Goal: Task Accomplishment & Management: Use online tool/utility

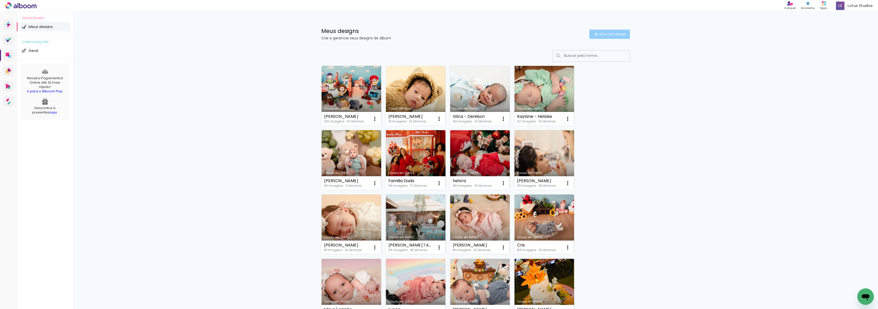
click at [614, 31] on paper-button "Criar um design" at bounding box center [609, 34] width 41 height 9
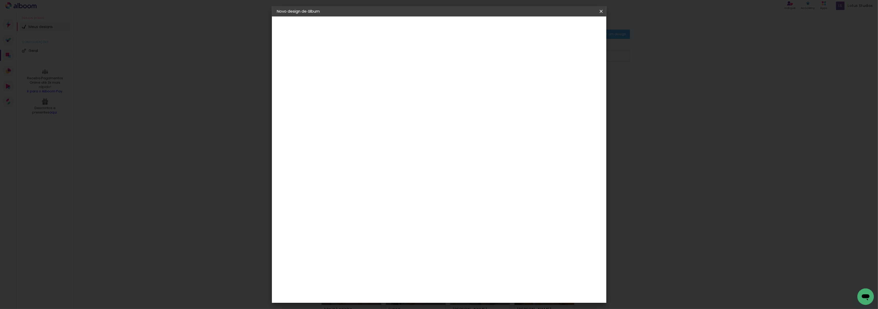
click at [361, 67] on input at bounding box center [361, 69] width 0 height 8
type input "Arlane"
type paper-input "Arlane"
click at [0, 0] on slot "Avançar" at bounding box center [0, 0] width 0 height 0
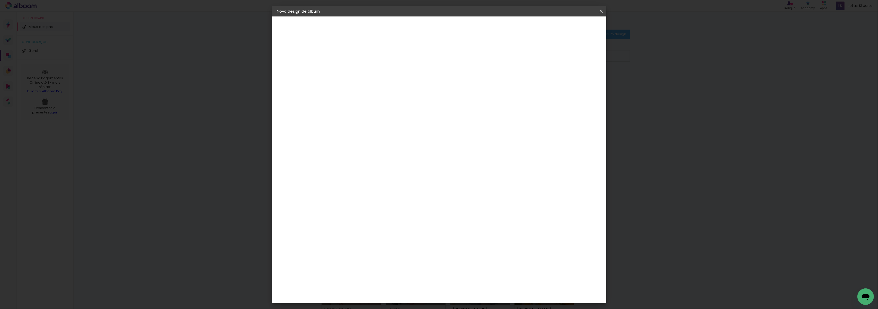
click at [373, 276] on div "Criativa Álbuns" at bounding box center [366, 280] width 16 height 8
click at [0, 0] on slot "Avançar" at bounding box center [0, 0] width 0 height 0
drag, startPoint x: 480, startPoint y: 79, endPoint x: 480, endPoint y: 82, distance: 2.8
click at [389, 83] on paper-input-container "Linha" at bounding box center [374, 89] width 30 height 13
click at [410, 60] on div "Opções disponíveis Fotolivro Premium Tamanho Escolha o tamanho Modelo Escolha o…" at bounding box center [374, 38] width 71 height 44
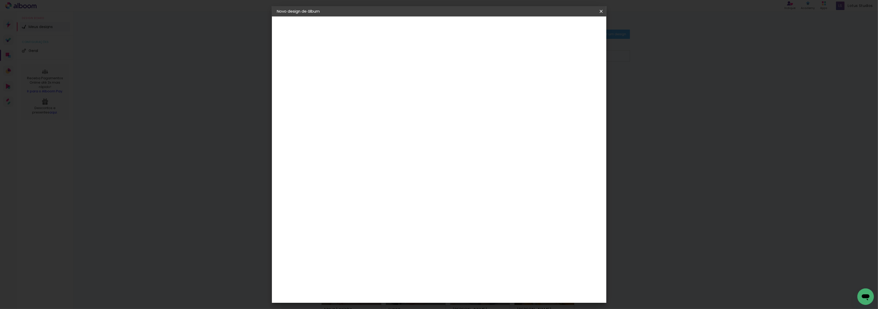
drag, startPoint x: 552, startPoint y: 28, endPoint x: 549, endPoint y: 31, distance: 4.7
click at [393, 27] on paper-button "Voltar" at bounding box center [382, 27] width 21 height 9
click at [369, 265] on div "Criart" at bounding box center [364, 267] width 12 height 4
click at [0, 0] on slot "Avançar" at bounding box center [0, 0] width 0 height 0
click at [415, 111] on span "20 × 30 cm" at bounding box center [405, 113] width 19 height 11
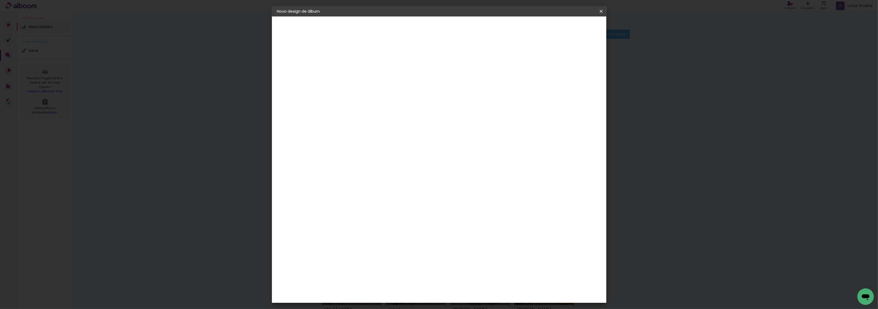
click at [0, 0] on slot "Avançar" at bounding box center [0, 0] width 0 height 0
click at [568, 27] on span "Iniciar design" at bounding box center [555, 27] width 23 height 4
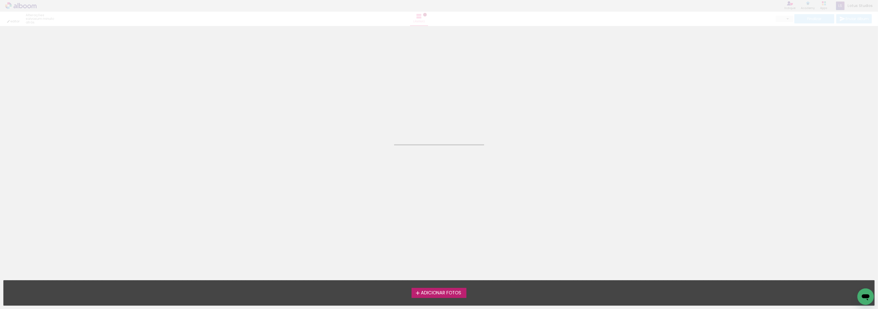
click at [439, 295] on span "Adicionar Fotos" at bounding box center [441, 293] width 40 height 5
click at [0, 0] on input "file" at bounding box center [0, 0] width 0 height 0
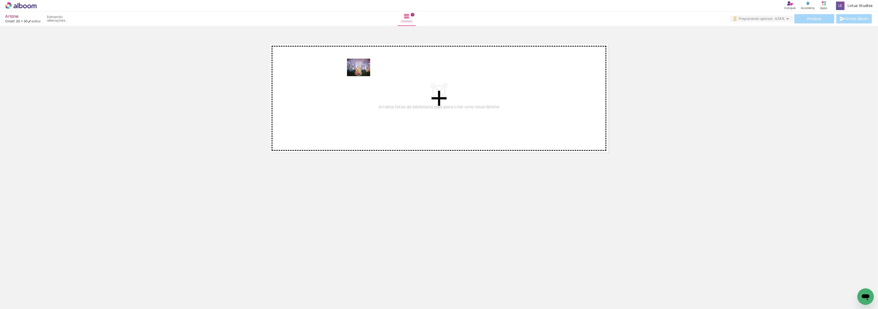
drag, startPoint x: 58, startPoint y: 292, endPoint x: 362, endPoint y: 74, distance: 375.0
click at [362, 74] on quentale-workspace at bounding box center [439, 154] width 878 height 309
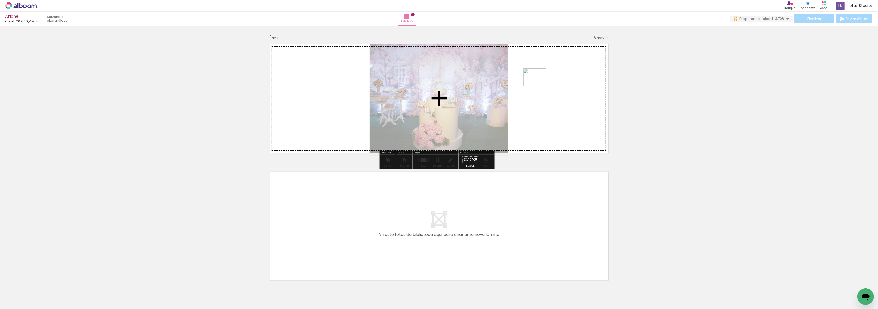
drag, startPoint x: 86, startPoint y: 289, endPoint x: 539, endPoint y: 84, distance: 496.5
click at [539, 84] on quentale-workspace at bounding box center [439, 154] width 878 height 309
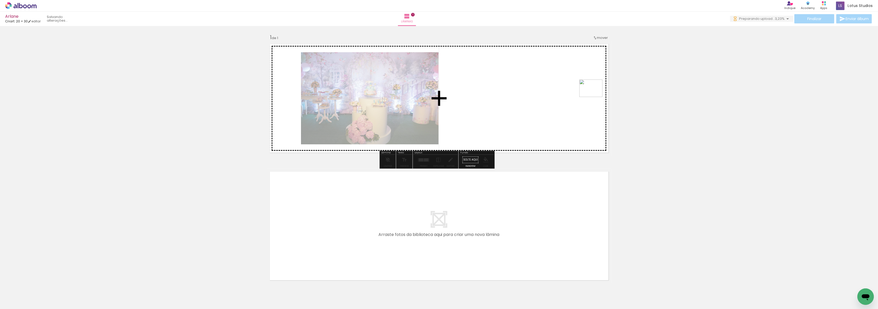
drag, startPoint x: 141, startPoint y: 297, endPoint x: 592, endPoint y: 101, distance: 491.3
click at [593, 100] on quentale-workspace at bounding box center [439, 154] width 878 height 309
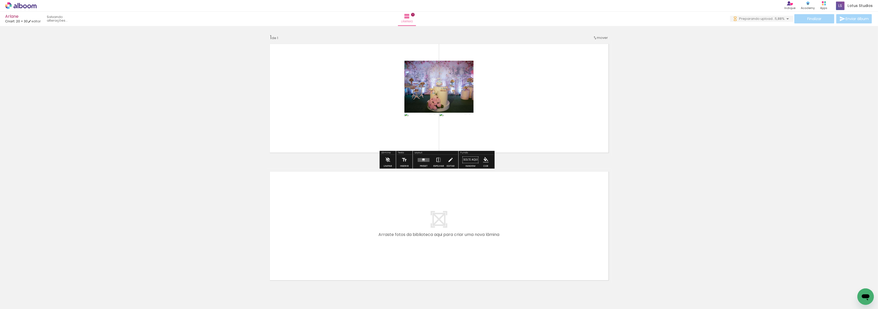
click at [418, 160] on quentale-layouter at bounding box center [424, 160] width 12 height 4
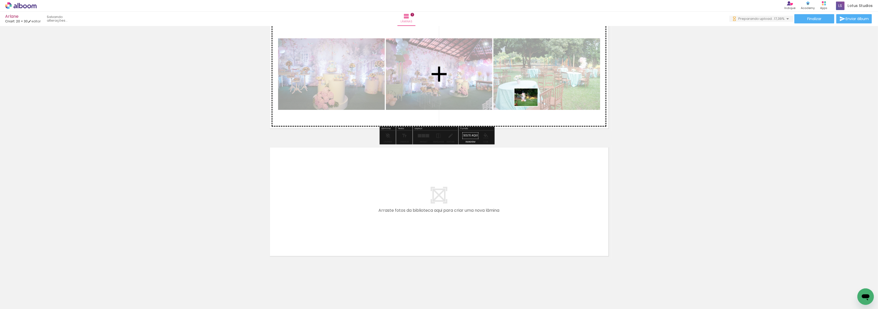
drag, startPoint x: 200, startPoint y: 289, endPoint x: 530, endPoint y: 104, distance: 378.7
click at [530, 104] on quentale-workspace at bounding box center [439, 154] width 878 height 309
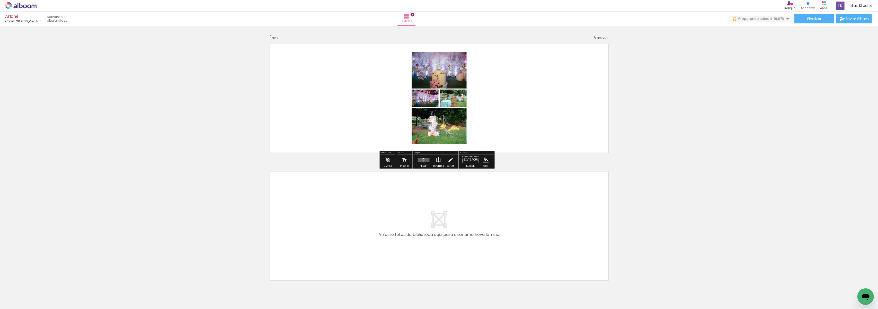
drag, startPoint x: 420, startPoint y: 159, endPoint x: 458, endPoint y: 173, distance: 40.6
click at [421, 159] on quentale-layouter at bounding box center [424, 160] width 12 height 4
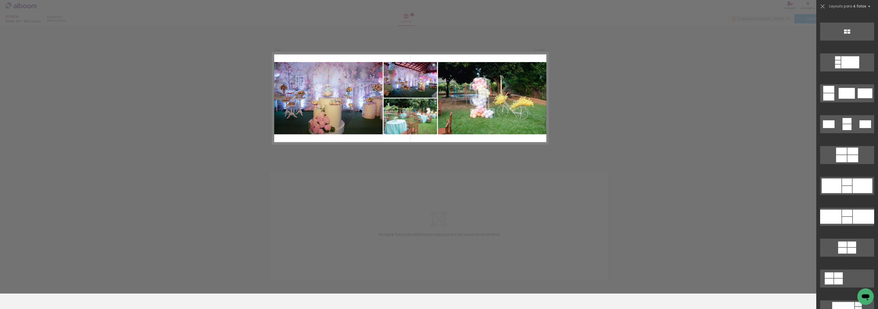
click at [848, 124] on div at bounding box center [847, 121] width 9 height 6
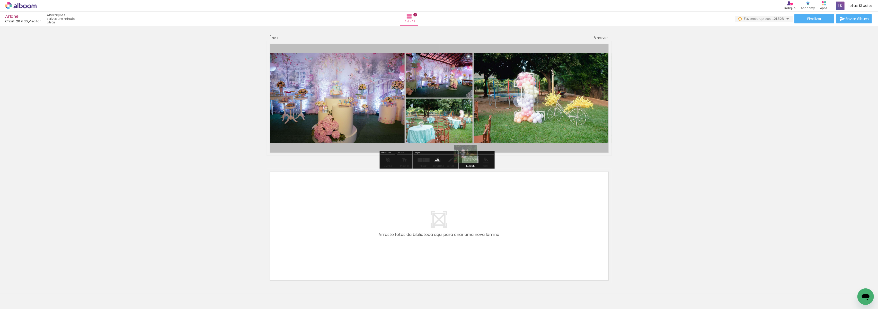
drag, startPoint x: 200, startPoint y: 296, endPoint x: 470, endPoint y: 161, distance: 302.0
click at [470, 161] on quentale-workspace at bounding box center [439, 154] width 878 height 309
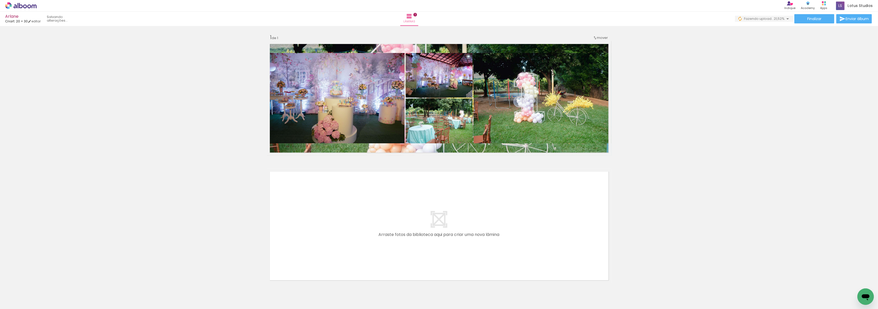
click at [325, 210] on quentale-layouter at bounding box center [439, 226] width 345 height 115
drag, startPoint x: 334, startPoint y: 147, endPoint x: 335, endPoint y: 167, distance: 19.6
click at [335, 167] on div "Inserir lâmina 1 de 1" at bounding box center [439, 155] width 878 height 255
click at [469, 156] on paper-button "Solte aqui Imagem" at bounding box center [470, 161] width 19 height 13
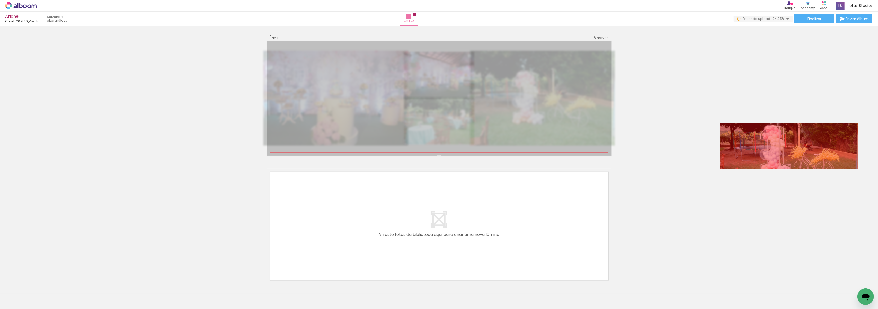
drag, startPoint x: 478, startPoint y: 133, endPoint x: 785, endPoint y: 145, distance: 307.2
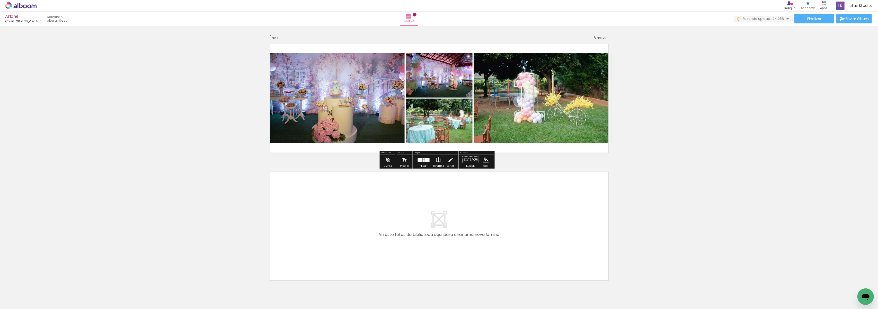
click at [530, 156] on quentale-layouter at bounding box center [439, 98] width 345 height 115
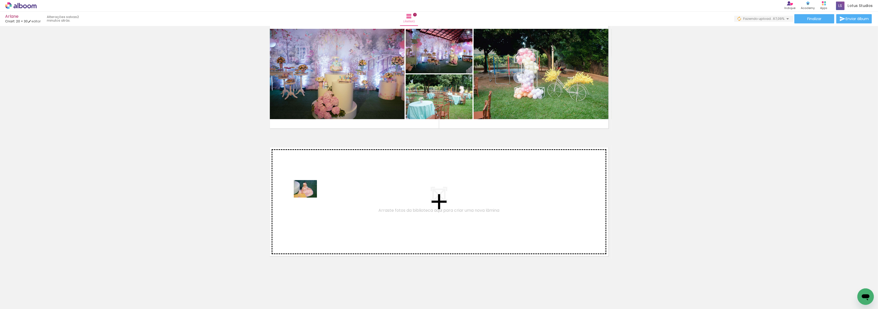
drag, startPoint x: 106, startPoint y: 300, endPoint x: 311, endPoint y: 195, distance: 230.1
click at [311, 195] on quentale-workspace at bounding box center [439, 154] width 878 height 309
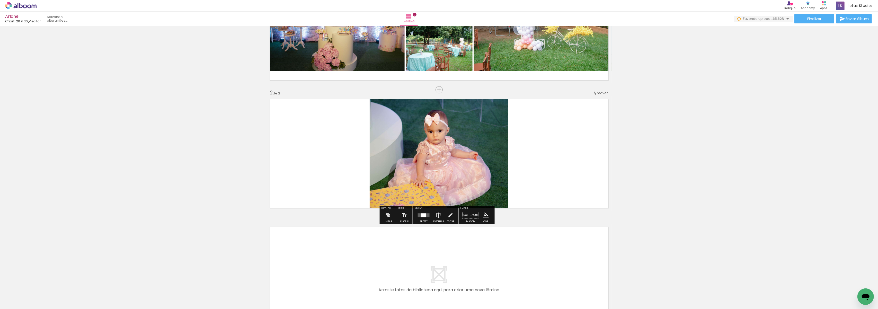
scroll to position [74, 0]
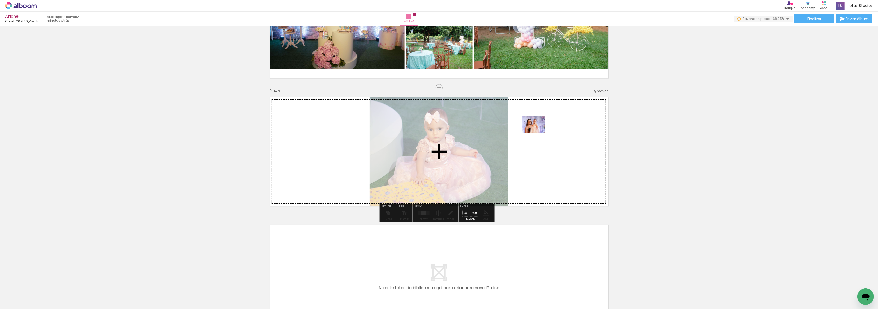
drag, startPoint x: 166, startPoint y: 293, endPoint x: 546, endPoint y: 129, distance: 414.8
click at [546, 129] on quentale-workspace at bounding box center [439, 154] width 878 height 309
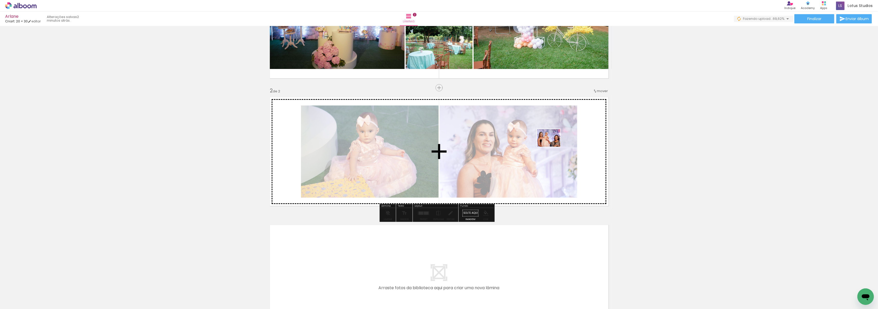
drag, startPoint x: 229, startPoint y: 292, endPoint x: 555, endPoint y: 151, distance: 354.9
click at [555, 151] on quentale-workspace at bounding box center [439, 154] width 878 height 309
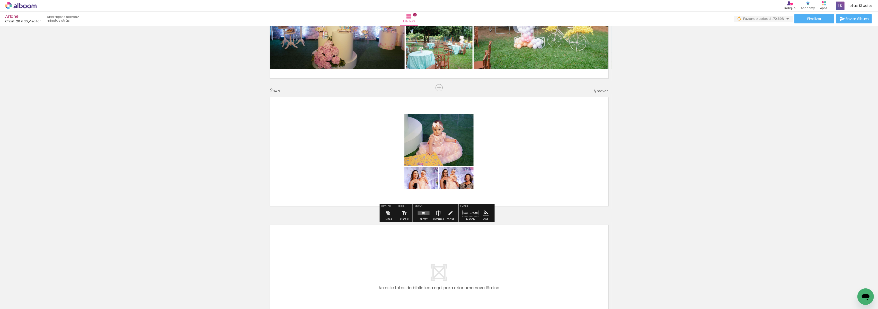
click at [423, 216] on div at bounding box center [424, 213] width 14 height 10
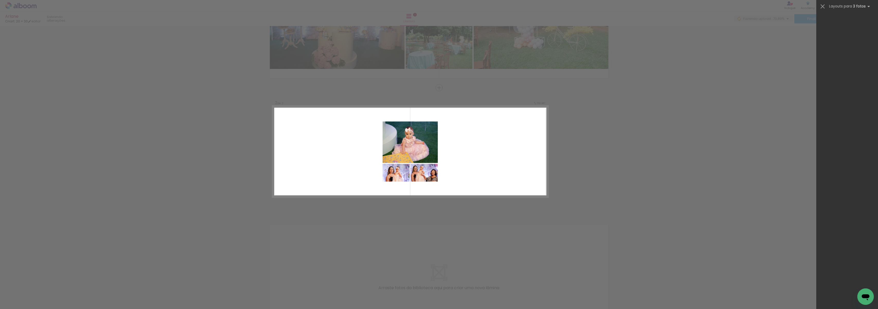
scroll to position [0, 0]
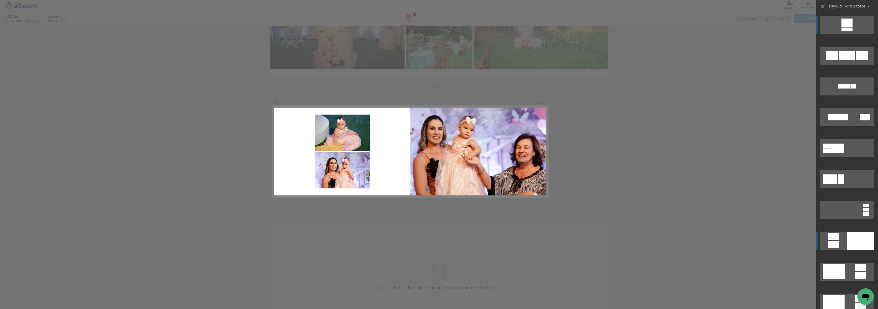
click at [856, 60] on div at bounding box center [862, 55] width 12 height 9
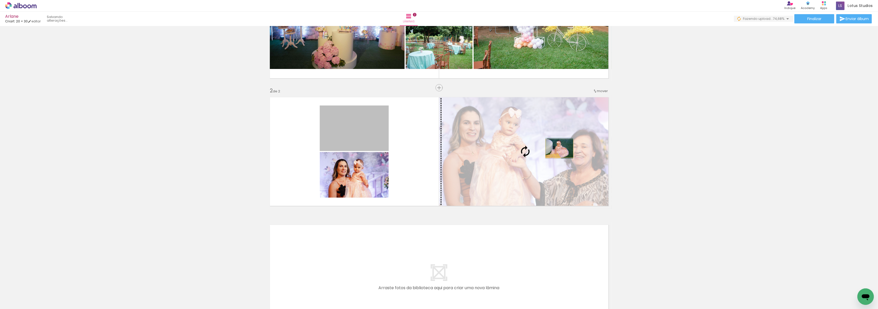
drag, startPoint x: 361, startPoint y: 137, endPoint x: 557, endPoint y: 148, distance: 196.4
click at [0, 0] on slot at bounding box center [0, 0] width 0 height 0
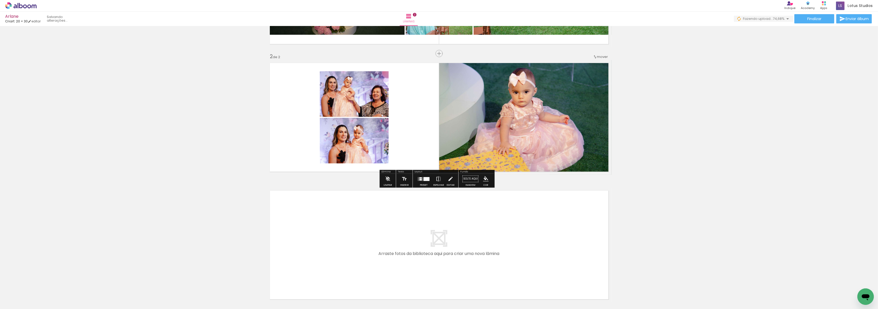
scroll to position [143, 0]
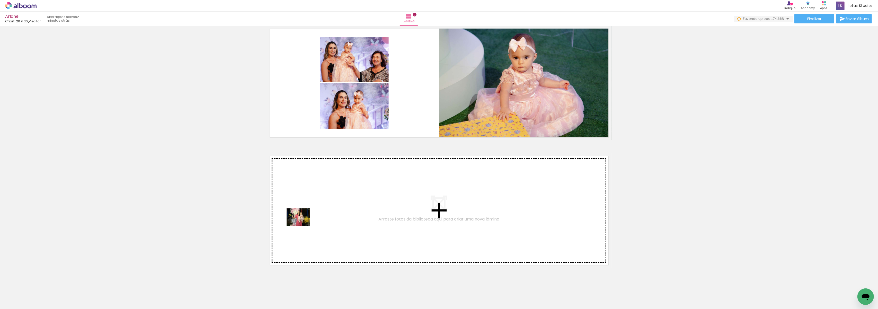
drag, startPoint x: 253, startPoint y: 294, endPoint x: 303, endPoint y: 223, distance: 86.5
click at [303, 223] on quentale-workspace at bounding box center [439, 154] width 878 height 309
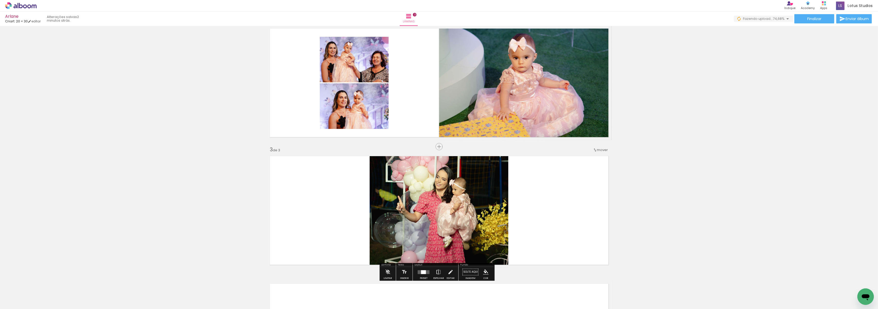
scroll to position [202, 0]
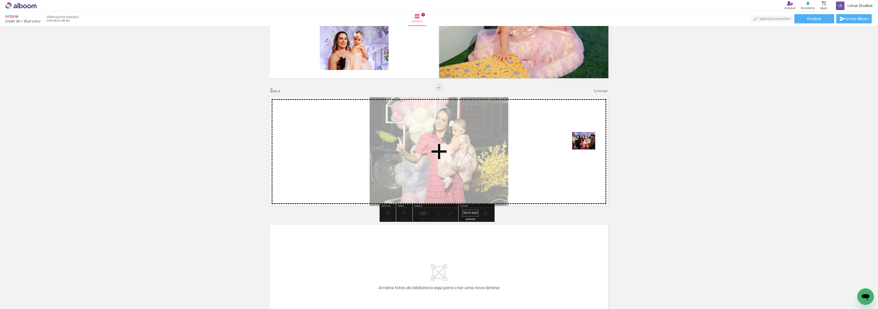
drag, startPoint x: 296, startPoint y: 287, endPoint x: 586, endPoint y: 148, distance: 321.7
click at [586, 148] on quentale-workspace at bounding box center [439, 154] width 878 height 309
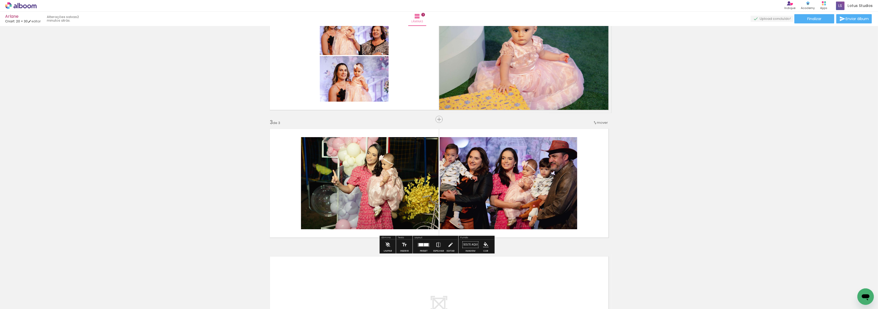
scroll to position [274, 0]
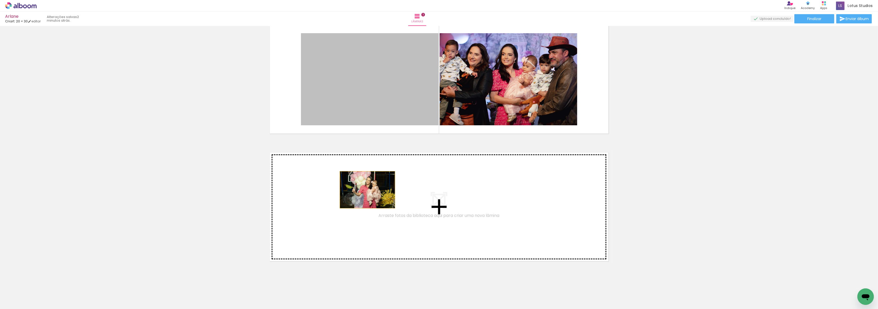
drag, startPoint x: 388, startPoint y: 70, endPoint x: 365, endPoint y: 190, distance: 121.4
click at [365, 190] on div "Inserir lâmina 1 de 3 Inserir lâmina 2 de 3 Inserir lâmina 3 de 3" at bounding box center [439, 9] width 878 height 511
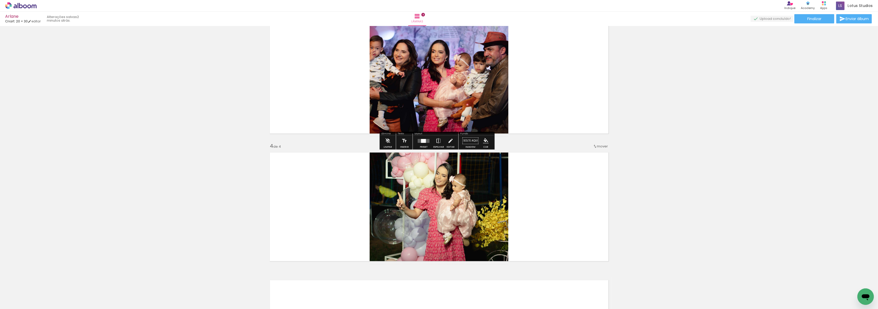
scroll to position [330, 0]
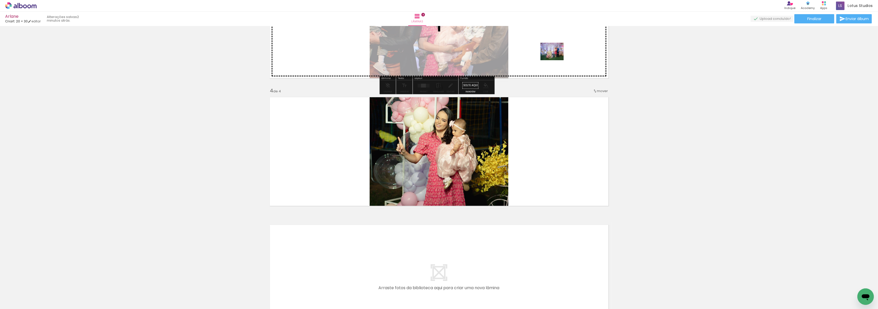
drag, startPoint x: 318, startPoint y: 297, endPoint x: 556, endPoint y: 58, distance: 337.4
click at [556, 58] on quentale-workspace at bounding box center [439, 154] width 878 height 309
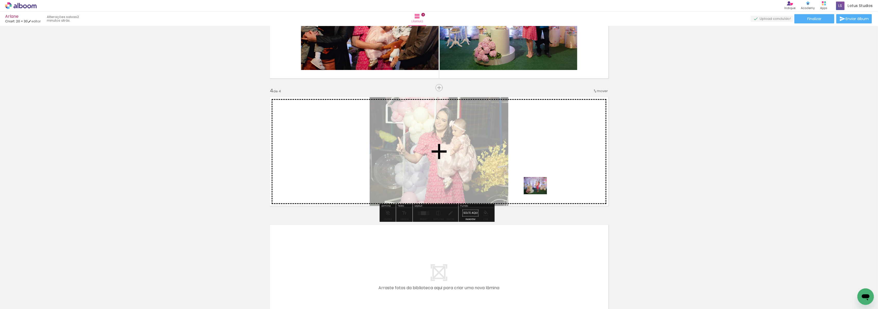
drag, startPoint x: 365, startPoint y: 295, endPoint x: 548, endPoint y: 173, distance: 219.9
click at [548, 173] on quentale-workspace at bounding box center [439, 154] width 878 height 309
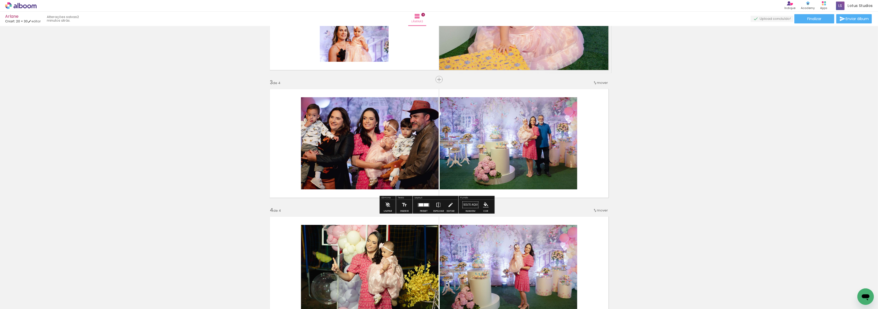
scroll to position [192, 0]
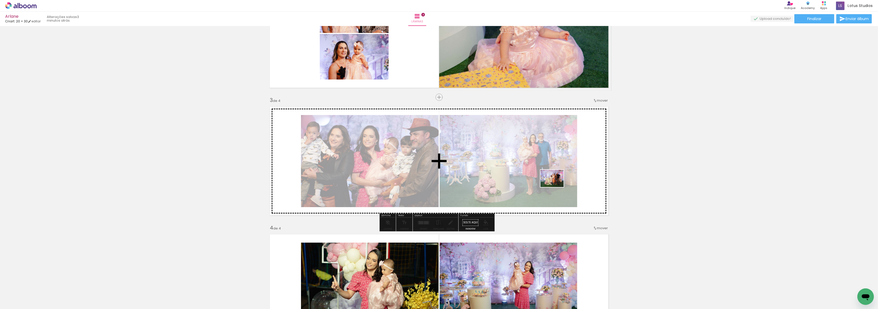
drag, startPoint x: 542, startPoint y: 298, endPoint x: 556, endPoint y: 185, distance: 113.6
click at [556, 185] on quentale-workspace at bounding box center [439, 154] width 878 height 309
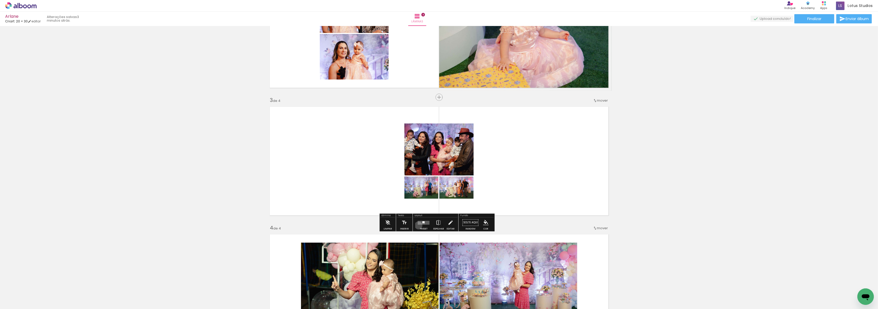
click at [417, 225] on div at bounding box center [424, 222] width 14 height 10
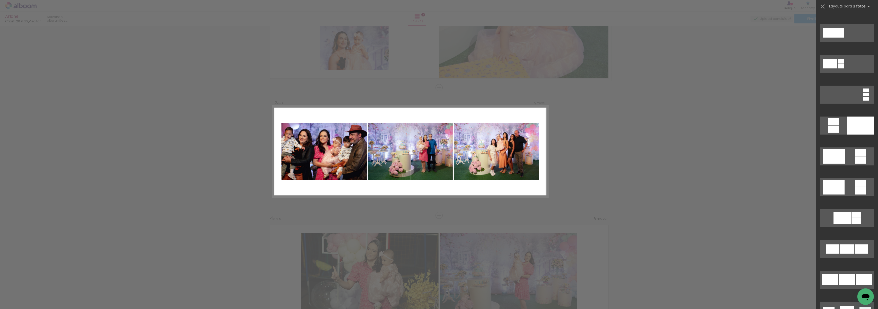
scroll to position [171, 0]
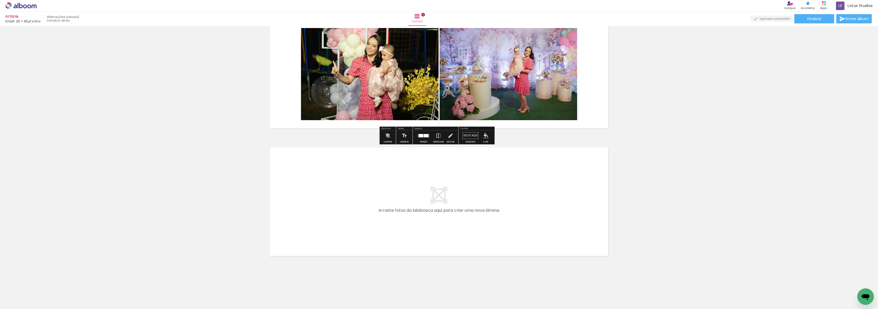
scroll to position [373, 0]
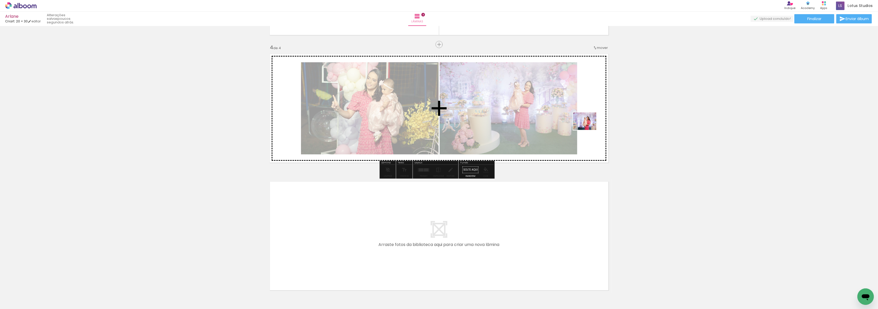
drag, startPoint x: 402, startPoint y: 297, endPoint x: 590, endPoint y: 127, distance: 253.6
click at [590, 127] on quentale-workspace at bounding box center [439, 154] width 878 height 309
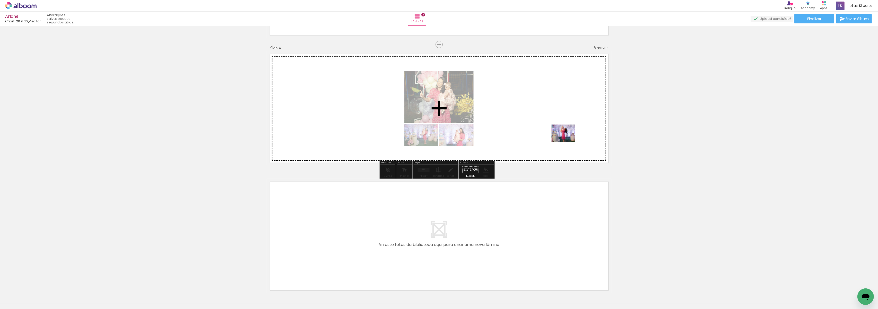
drag, startPoint x: 444, startPoint y: 275, endPoint x: 567, endPoint y: 140, distance: 182.6
click at [567, 140] on quentale-workspace at bounding box center [439, 154] width 878 height 309
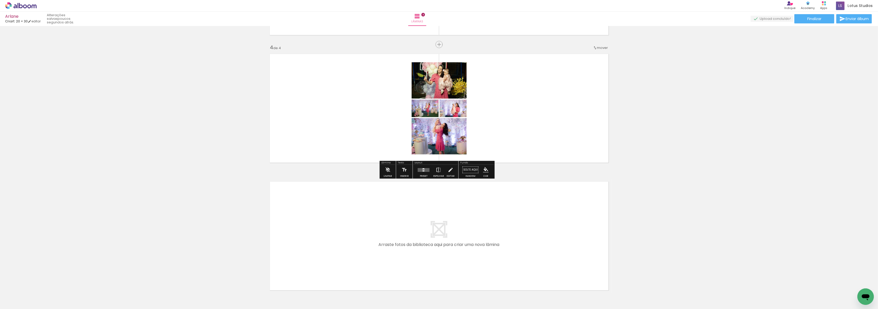
click at [422, 175] on div "Preset" at bounding box center [424, 176] width 8 height 2
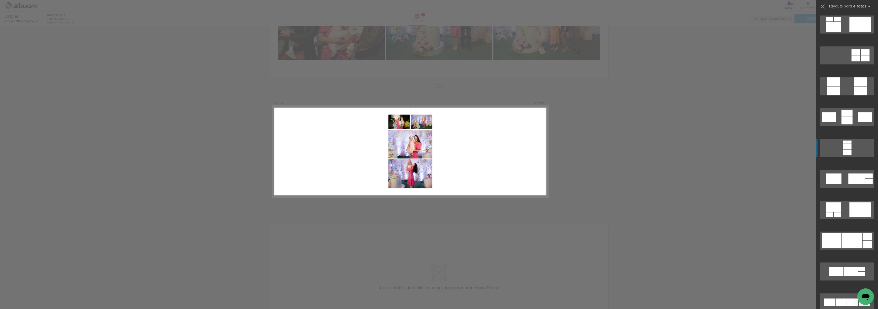
scroll to position [1818, 0]
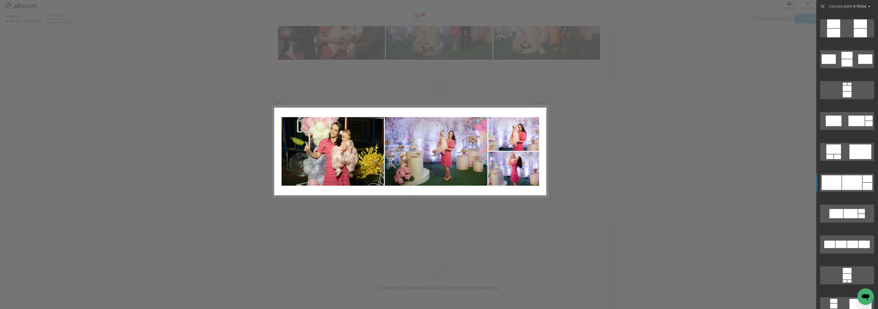
click at [853, 59] on div at bounding box center [846, 55] width 11 height 7
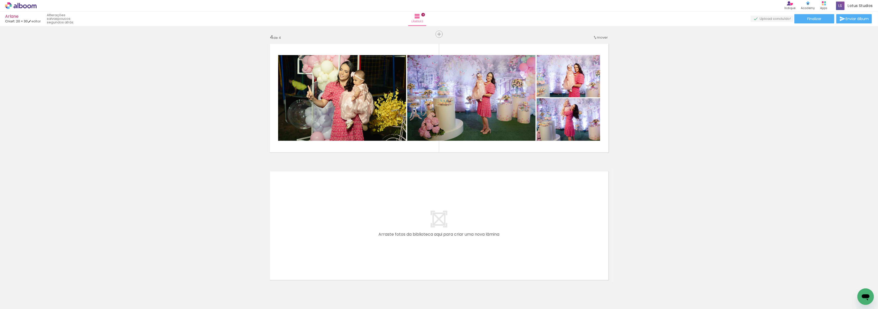
scroll to position [398, 0]
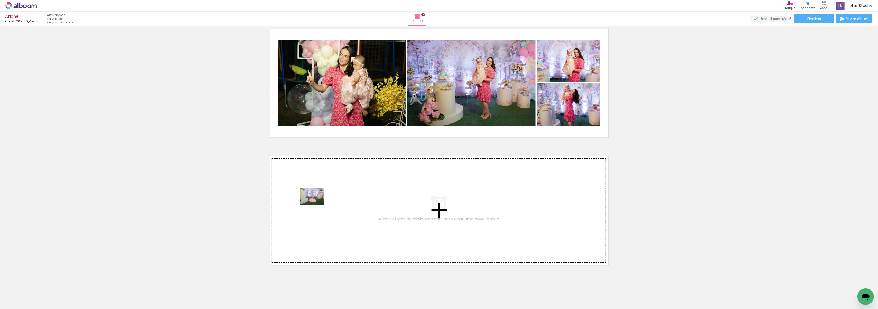
drag, startPoint x: 340, startPoint y: 296, endPoint x: 316, endPoint y: 203, distance: 95.5
click at [316, 203] on quentale-workspace at bounding box center [439, 154] width 878 height 309
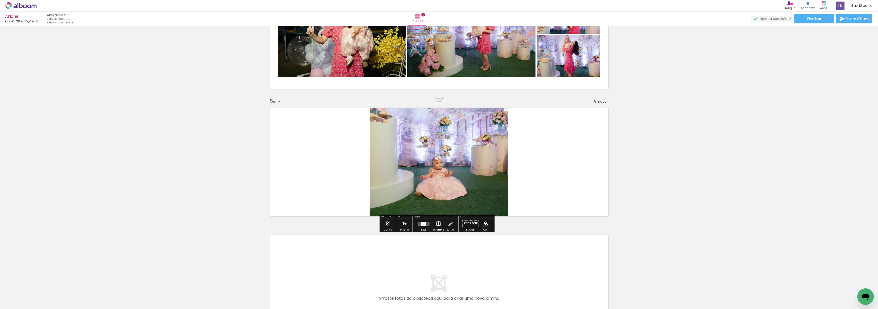
scroll to position [457, 0]
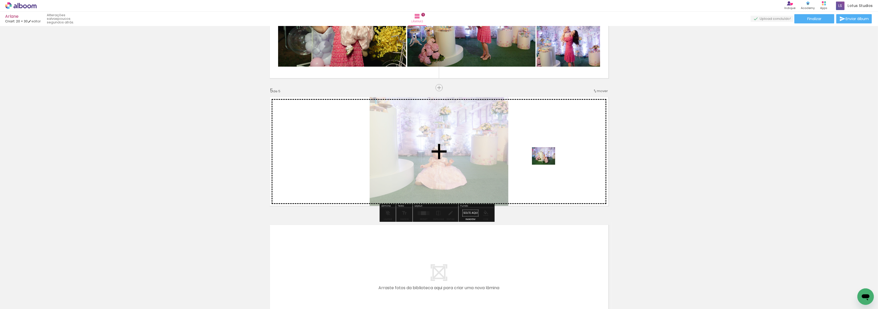
drag, startPoint x: 463, startPoint y: 296, endPoint x: 547, endPoint y: 162, distance: 158.0
click at [547, 162] on quentale-workspace at bounding box center [439, 154] width 878 height 309
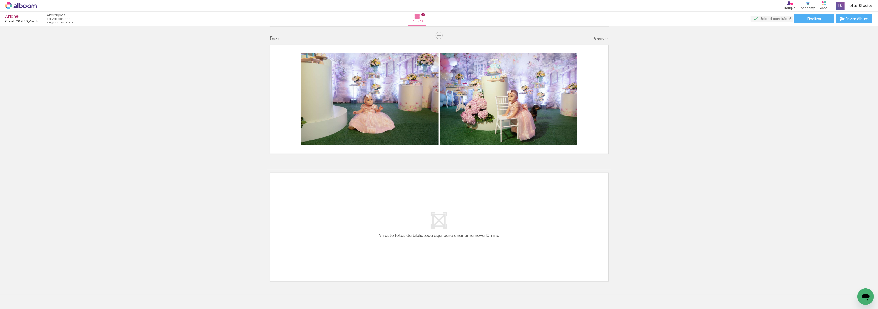
scroll to position [526, 0]
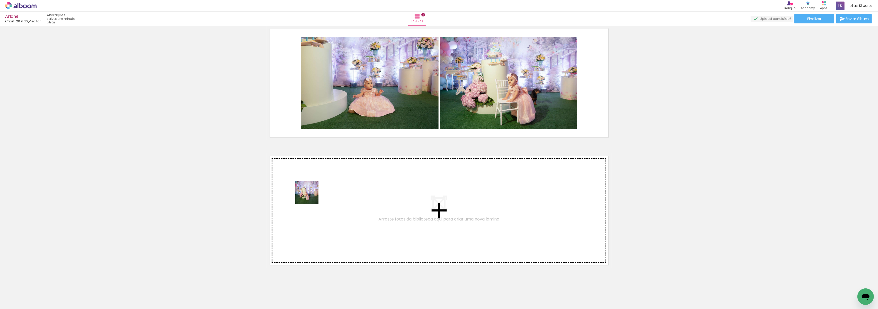
drag, startPoint x: 487, startPoint y: 295, endPoint x: 308, endPoint y: 188, distance: 208.6
click at [308, 188] on quentale-workspace at bounding box center [439, 154] width 878 height 309
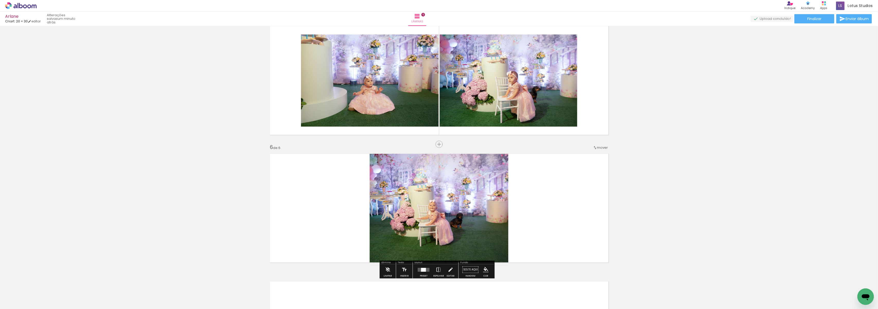
scroll to position [516, 0]
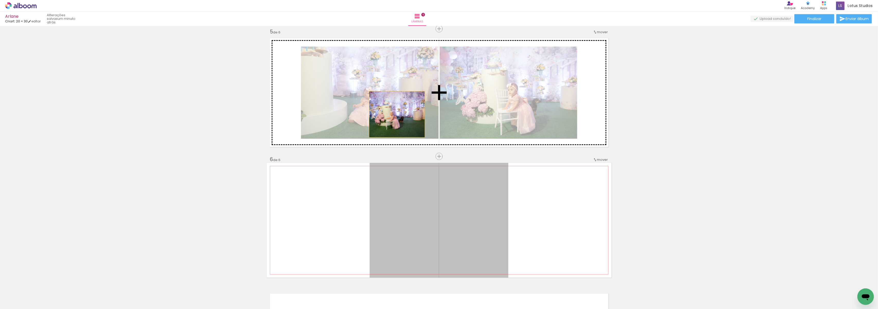
drag, startPoint x: 466, startPoint y: 234, endPoint x: 394, endPoint y: 114, distance: 139.2
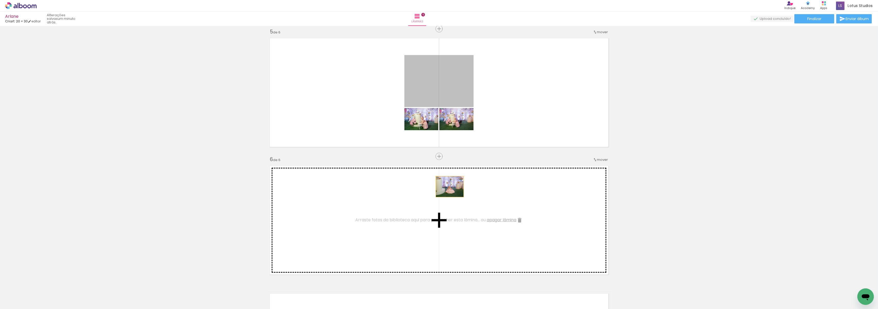
drag, startPoint x: 439, startPoint y: 81, endPoint x: 447, endPoint y: 191, distance: 109.9
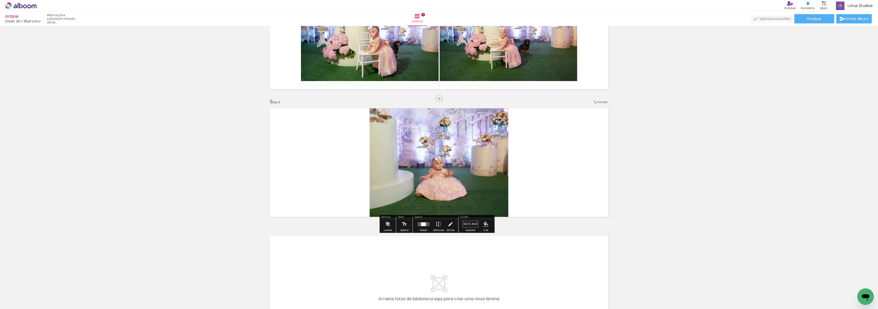
scroll to position [585, 0]
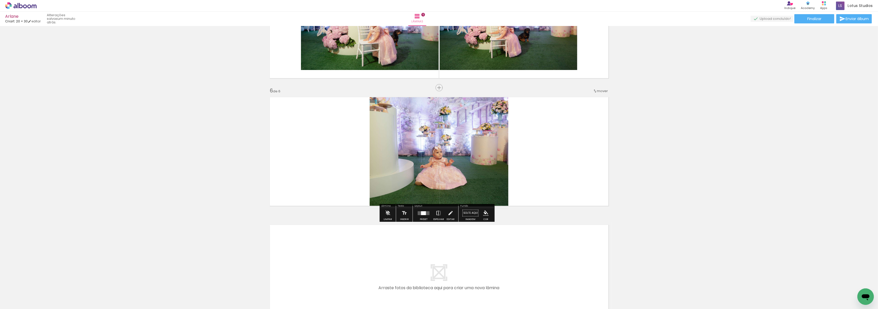
click at [474, 171] on quentale-photo at bounding box center [439, 151] width 139 height 115
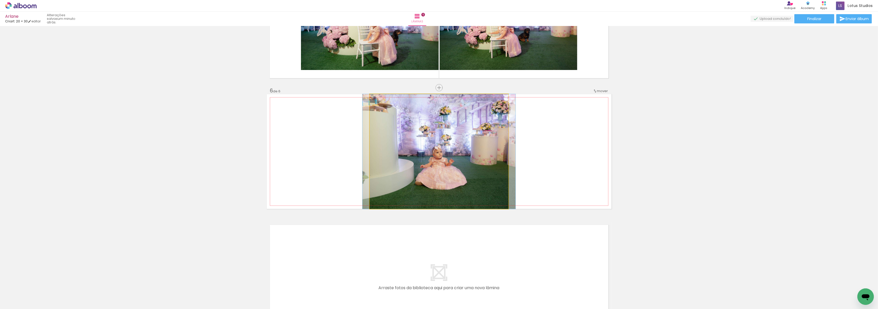
click at [474, 171] on quentale-photo at bounding box center [439, 151] width 139 height 115
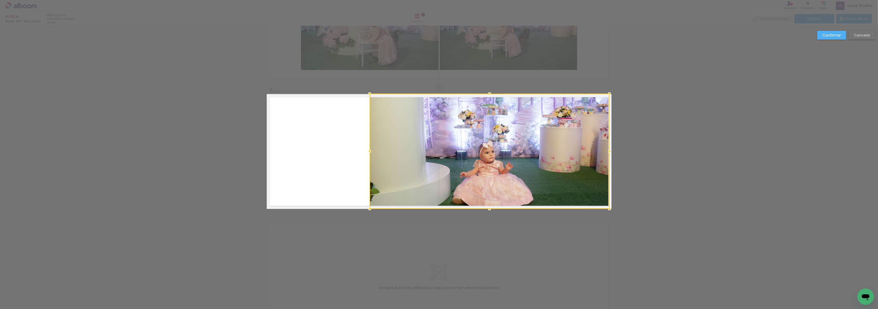
drag, startPoint x: 503, startPoint y: 95, endPoint x: 604, endPoint y: 79, distance: 102.3
click at [418, 138] on quentale-photo at bounding box center [490, 151] width 240 height 115
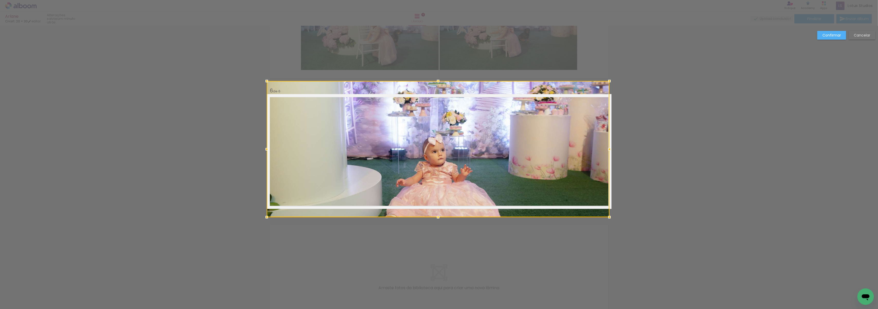
drag, startPoint x: 367, startPoint y: 92, endPoint x: 281, endPoint y: 109, distance: 87.3
click at [267, 94] on album-spread "6 de 6" at bounding box center [439, 151] width 345 height 115
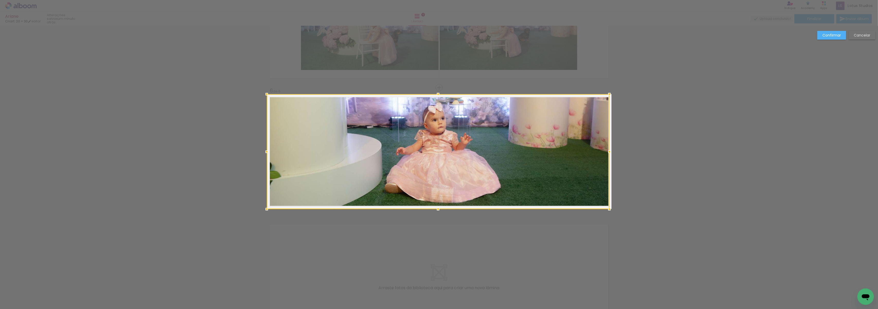
scroll to position [1818, 0]
click at [0, 0] on slot "Confirmar" at bounding box center [0, 0] width 0 height 0
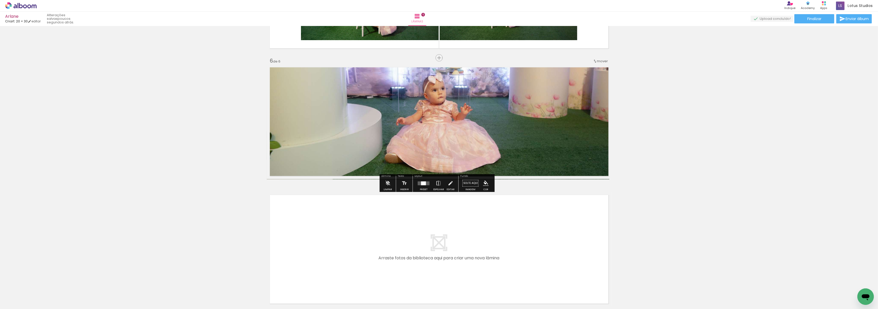
scroll to position [662, 0]
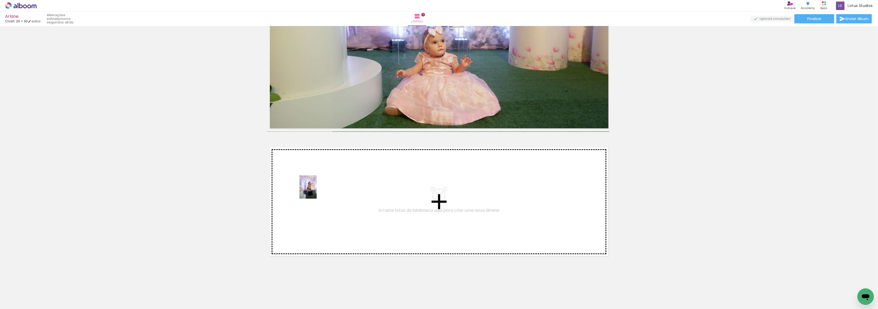
drag, startPoint x: 512, startPoint y: 297, endPoint x: 474, endPoint y: 307, distance: 39.4
click at [310, 188] on quentale-workspace at bounding box center [439, 154] width 878 height 309
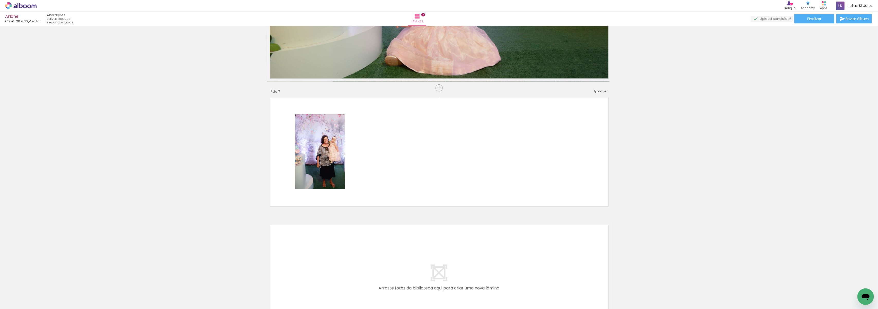
scroll to position [712, 0]
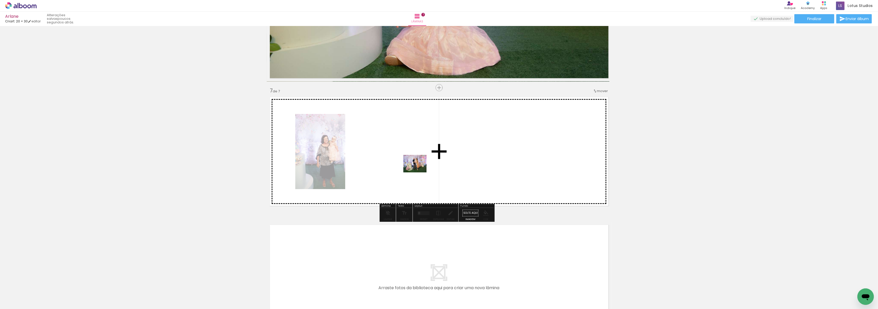
drag, startPoint x: 570, startPoint y: 295, endPoint x: 419, endPoint y: 170, distance: 195.9
click at [419, 170] on quentale-workspace at bounding box center [439, 154] width 878 height 309
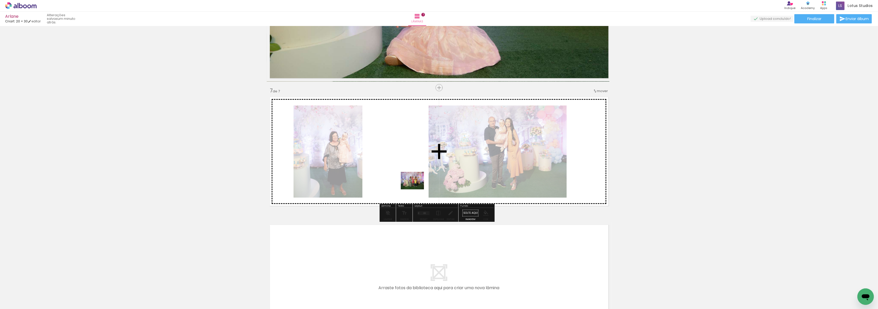
drag, startPoint x: 596, startPoint y: 299, endPoint x: 416, endPoint y: 187, distance: 211.5
click at [416, 187] on quentale-workspace at bounding box center [439, 154] width 878 height 309
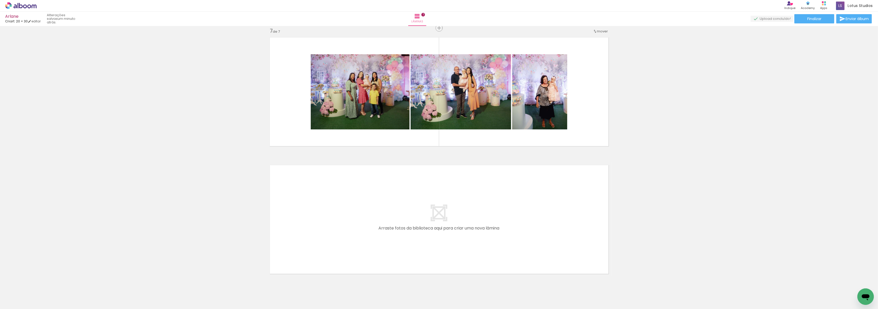
scroll to position [781, 0]
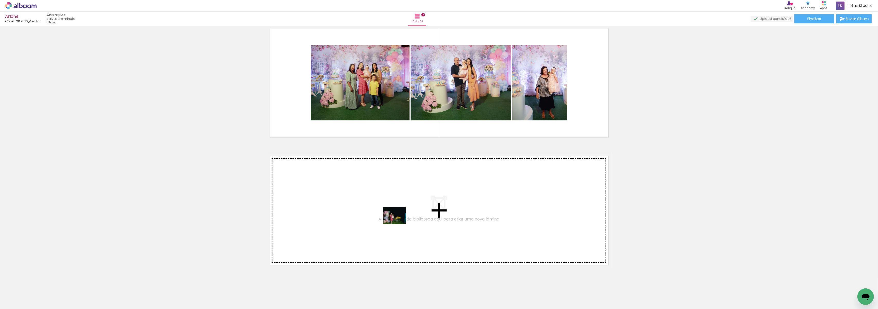
drag, startPoint x: 660, startPoint y: 300, endPoint x: 398, endPoint y: 223, distance: 272.7
click at [398, 223] on quentale-workspace at bounding box center [439, 154] width 878 height 309
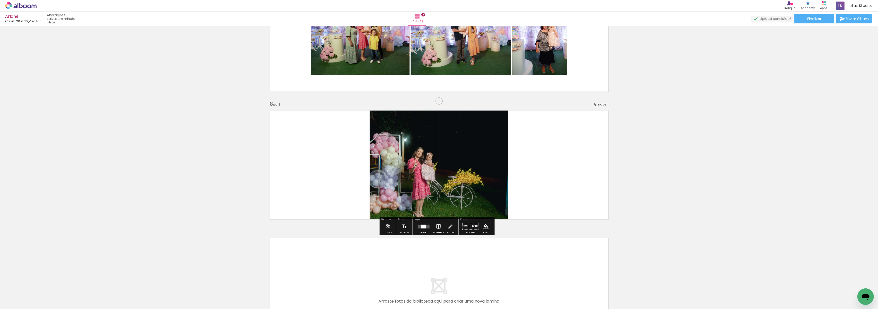
scroll to position [840, 0]
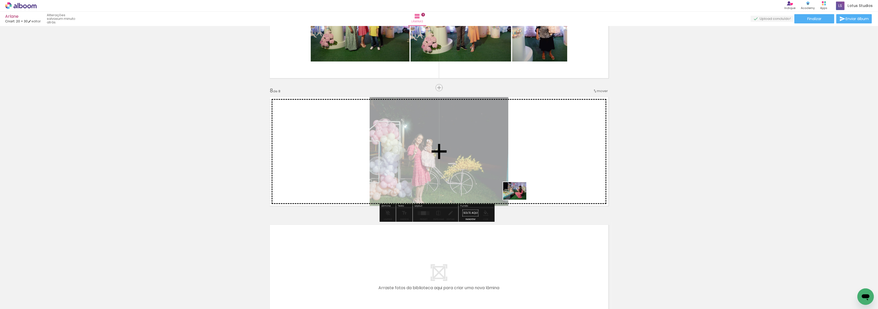
drag, startPoint x: 687, startPoint y: 293, endPoint x: 521, endPoint y: 179, distance: 201.4
click at [521, 179] on quentale-workspace at bounding box center [439, 154] width 878 height 309
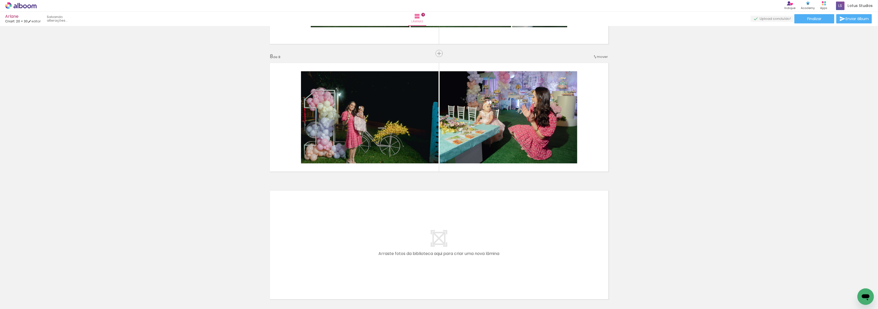
scroll to position [0, 193]
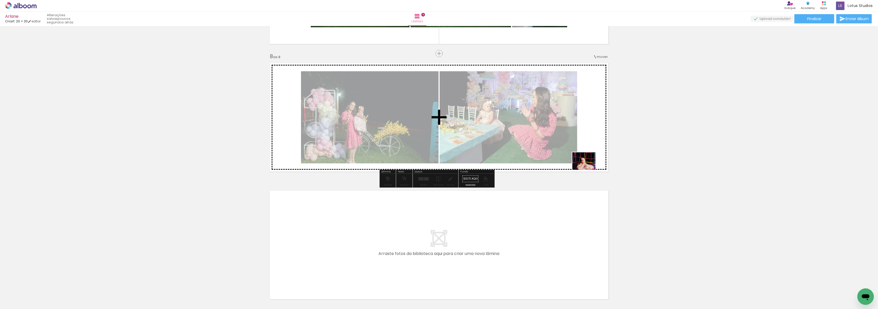
drag, startPoint x: 528, startPoint y: 300, endPoint x: 595, endPoint y: 153, distance: 161.4
click at [595, 153] on quentale-workspace at bounding box center [439, 154] width 878 height 309
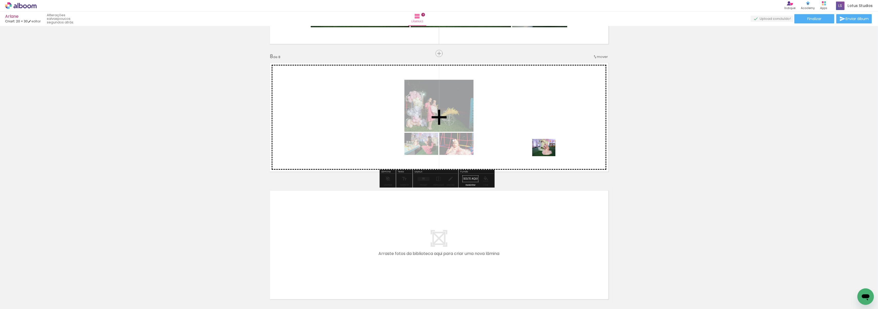
drag, startPoint x: 546, startPoint y: 298, endPoint x: 548, endPoint y: 151, distance: 146.9
click at [548, 151] on quentale-workspace at bounding box center [439, 154] width 878 height 309
